Goal: Information Seeking & Learning: Learn about a topic

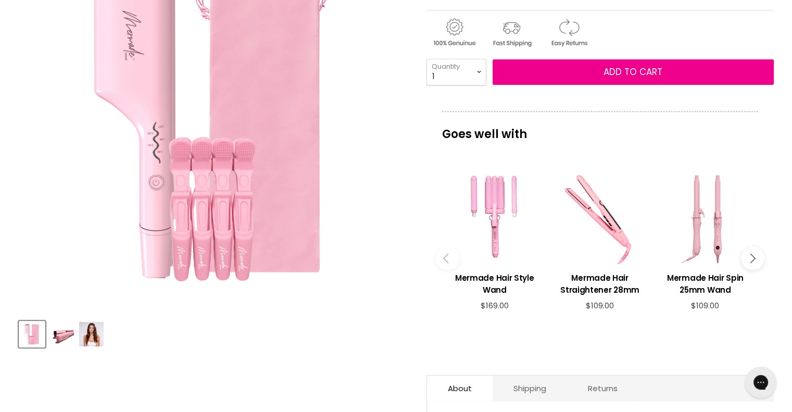
scroll to position [208, 0]
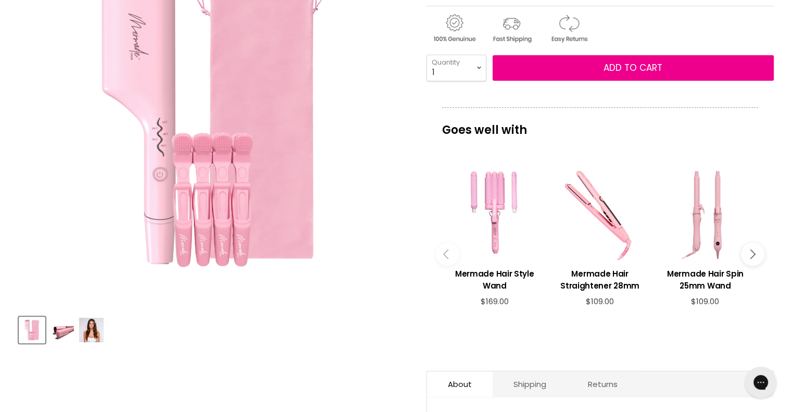
click at [75, 332] on div "Product thumbnails" at bounding box center [213, 328] width 392 height 30
click at [85, 331] on img "Product thumbnails" at bounding box center [91, 329] width 24 height 24
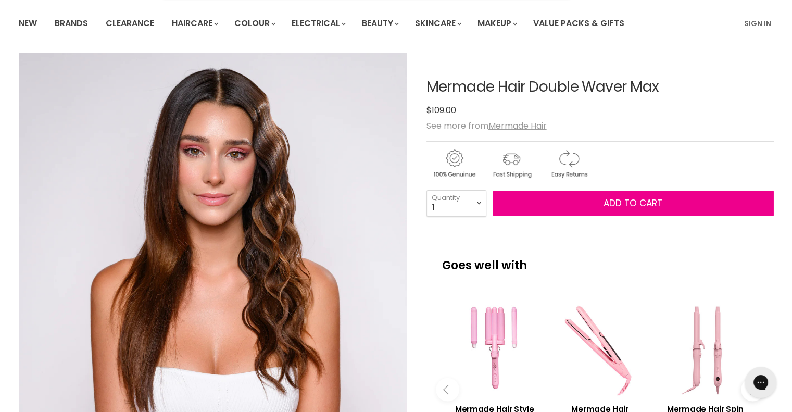
scroll to position [104, 0]
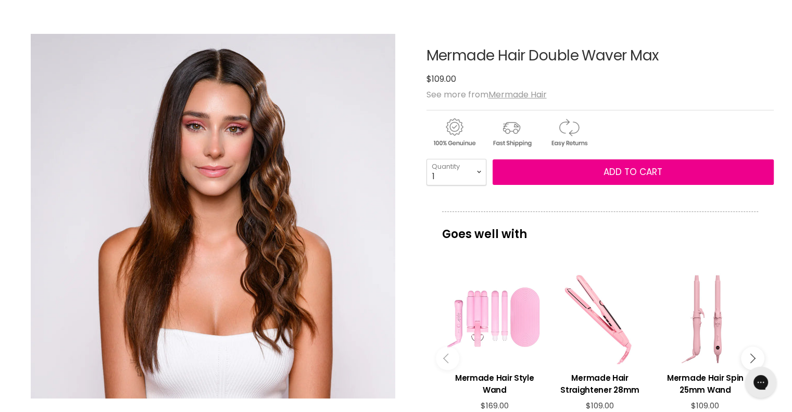
click at [494, 318] on div "Main content" at bounding box center [494, 316] width 95 height 95
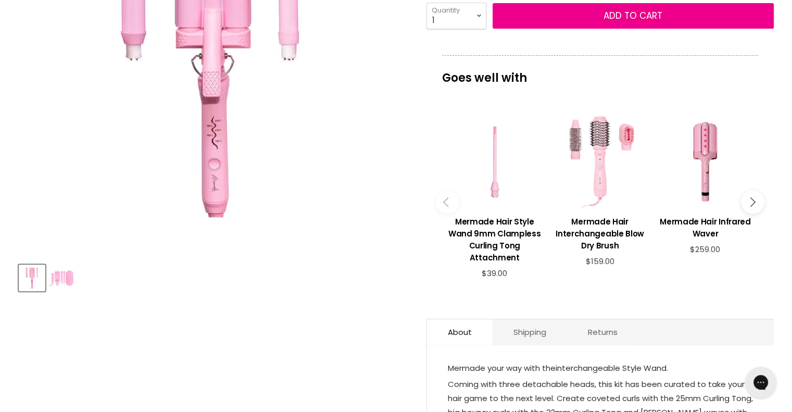
scroll to position [156, 0]
